Goal: Information Seeking & Learning: Compare options

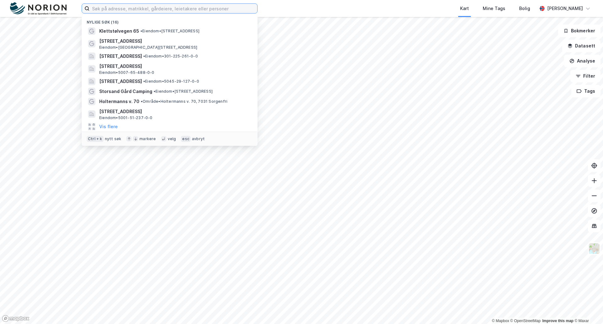
click at [105, 9] on input at bounding box center [173, 8] width 168 height 9
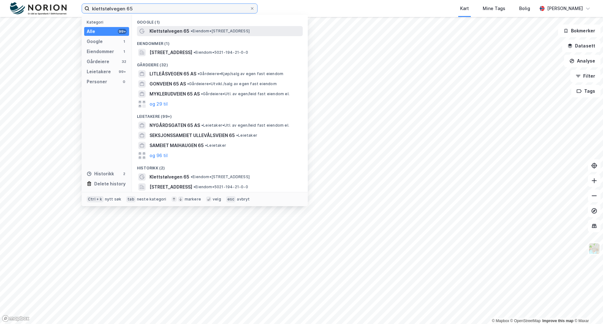
type input "klettstølvegen 65"
click at [159, 31] on span "Klettstølvegen 65" at bounding box center [169, 31] width 40 height 8
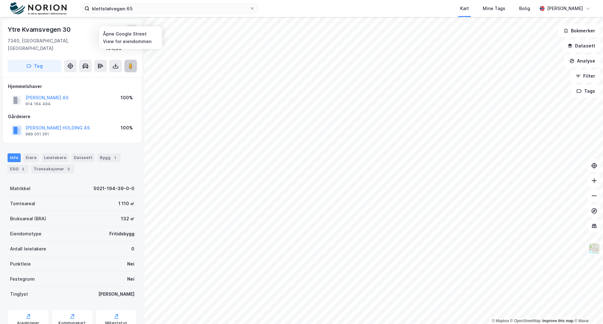
click at [130, 63] on image at bounding box center [131, 66] width 4 height 6
